Goal: Task Accomplishment & Management: Complete application form

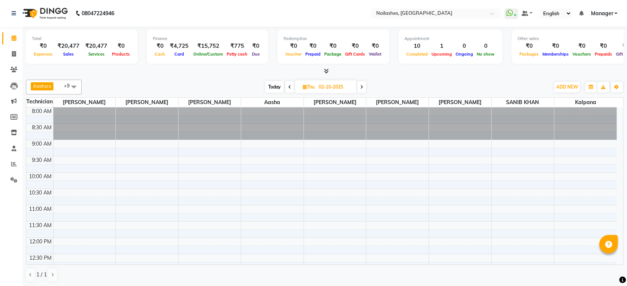
click at [153, 82] on div "Today Thu 02-10-2025" at bounding box center [315, 87] width 461 height 11
click at [556, 88] on span "ADD NEW" at bounding box center [567, 87] width 22 height 6
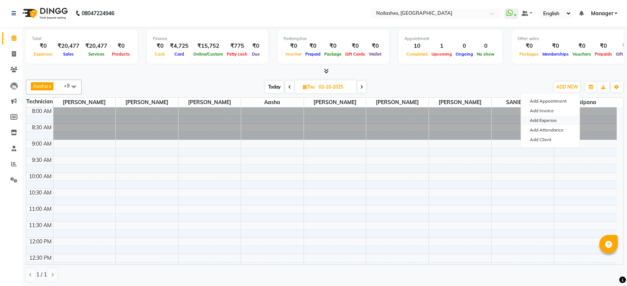
click at [530, 122] on link "Add Expense" at bounding box center [550, 121] width 59 height 10
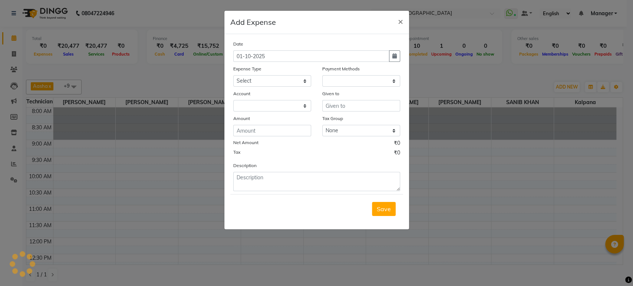
select select "1"
select select "3062"
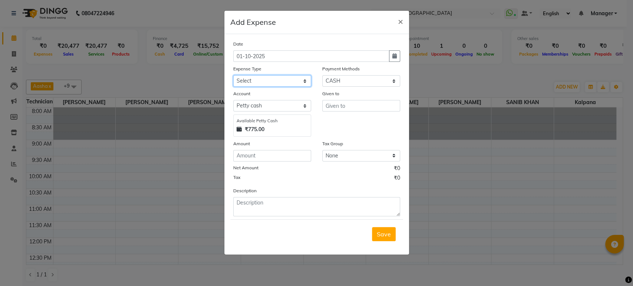
click at [302, 83] on select "Select acetone Advance Salary bank deposite Battery cell BBMP Beauty products B…" at bounding box center [272, 80] width 78 height 11
select select "16261"
click at [233, 75] on select "Select acetone Advance Salary bank deposite Battery cell BBMP Beauty products B…" at bounding box center [272, 80] width 78 height 11
click at [330, 102] on input "text" at bounding box center [361, 105] width 78 height 11
type input "[PERSON_NAME]"
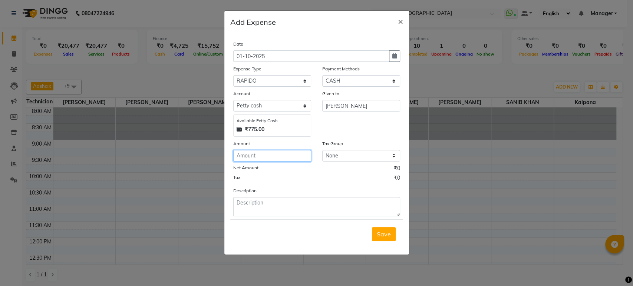
click at [254, 153] on input "number" at bounding box center [272, 155] width 78 height 11
type input "200"
click at [379, 231] on span "Save" at bounding box center [384, 234] width 14 height 7
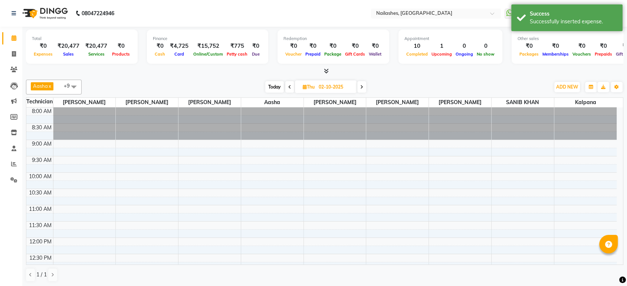
click at [553, 92] on div "ADD NEW Toggle Dropdown Add Appointment Add Invoice Add Expense Add Attendance …" at bounding box center [566, 87] width 27 height 12
click at [564, 91] on button "ADD NEW Toggle Dropdown" at bounding box center [567, 87] width 26 height 10
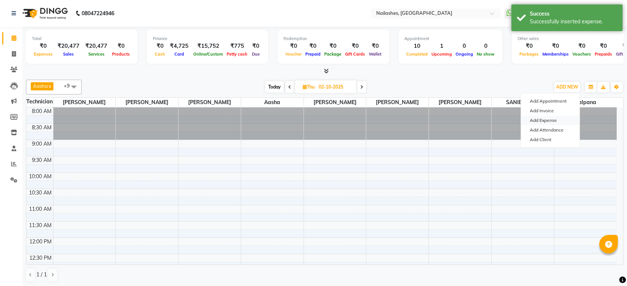
click at [552, 116] on link "Add Expense" at bounding box center [550, 121] width 59 height 10
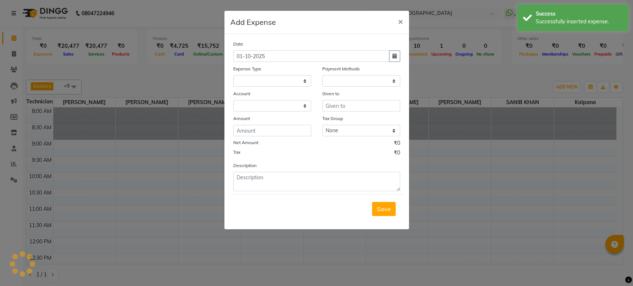
select select
select select "1"
select select "3062"
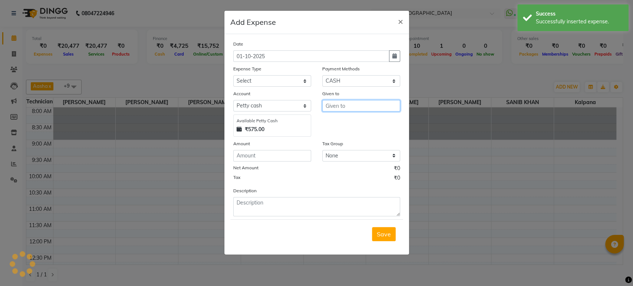
click at [382, 106] on input "text" at bounding box center [361, 105] width 78 height 11
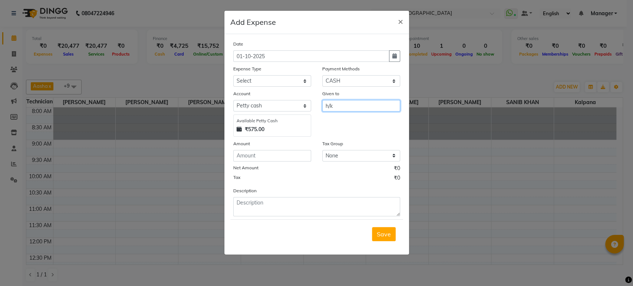
type input "h/k"
click at [263, 157] on input "number" at bounding box center [272, 155] width 78 height 11
type input "50"
click at [253, 85] on select "Select acetone Advance Salary bank deposite Battery cell BBMP Beauty products B…" at bounding box center [272, 80] width 78 height 11
select select "19733"
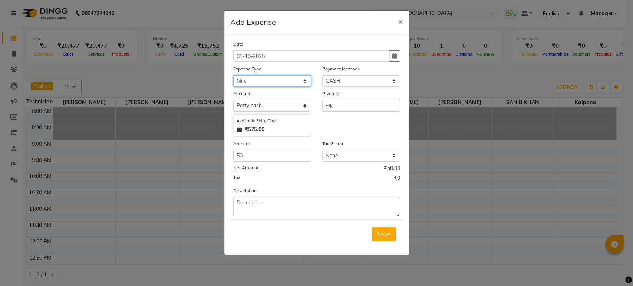
click at [233, 75] on select "Select acetone Advance Salary bank deposite Battery cell BBMP Beauty products B…" at bounding box center [272, 80] width 78 height 11
click at [384, 231] on span "Save" at bounding box center [384, 234] width 14 height 7
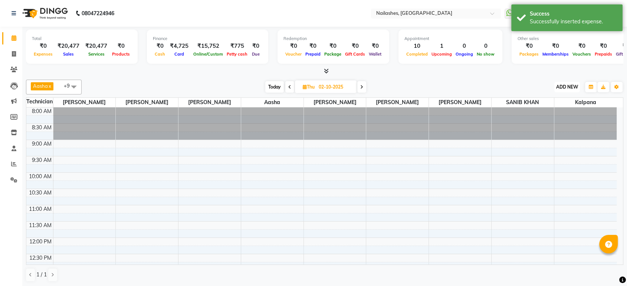
click at [572, 85] on span "ADD NEW" at bounding box center [567, 87] width 22 height 6
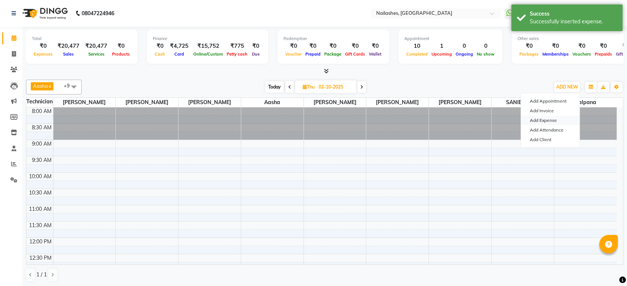
click at [536, 119] on link "Add Expense" at bounding box center [550, 121] width 59 height 10
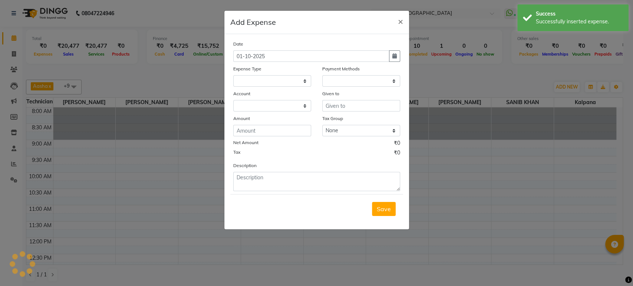
select select
select select "1"
select select "3062"
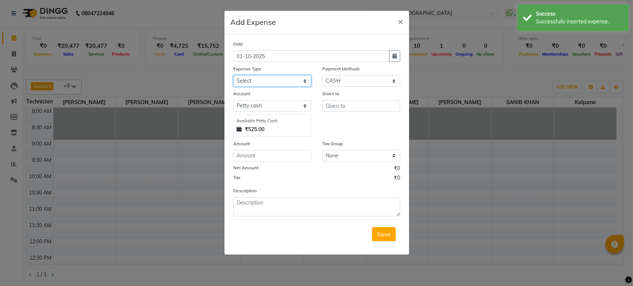
click at [286, 84] on select "Select acetone Advance Salary bank deposite Battery cell BBMP Beauty products B…" at bounding box center [272, 80] width 78 height 11
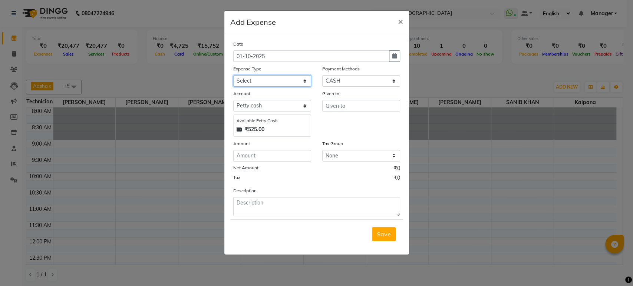
select select "16927"
click at [233, 75] on select "Select acetone Advance Salary bank deposite Battery cell BBMP Beauty products B…" at bounding box center [272, 80] width 78 height 11
click at [332, 104] on input "text" at bounding box center [361, 105] width 78 height 11
type input "h/k"
click at [254, 158] on input "number" at bounding box center [272, 155] width 78 height 11
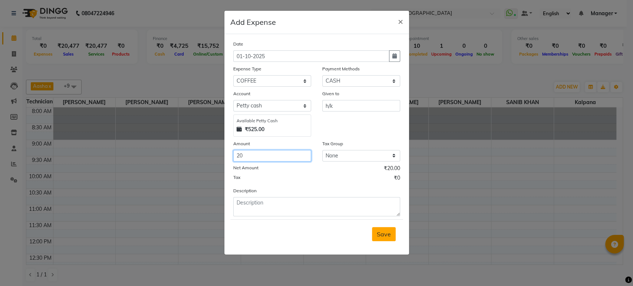
type input "20"
click at [381, 228] on button "Save" at bounding box center [384, 234] width 24 height 14
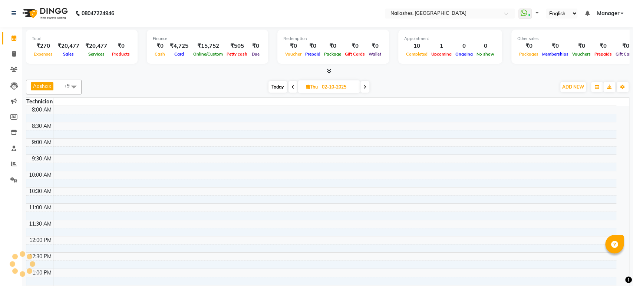
select select "en"
